Goal: Find specific page/section: Find specific page/section

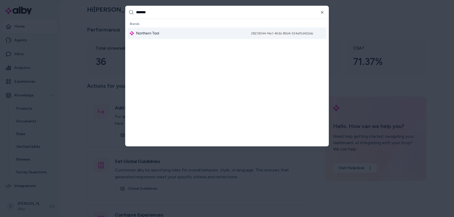
type input "*******"
click at [145, 32] on span "Northern Tool" at bounding box center [147, 33] width 23 height 5
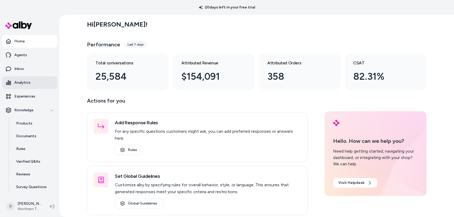
click at [27, 85] on p "Analytics" at bounding box center [22, 82] width 16 height 5
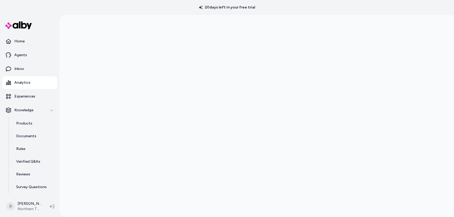
click at [435, 63] on div at bounding box center [256, 123] width 395 height 217
